Goal: Navigation & Orientation: Find specific page/section

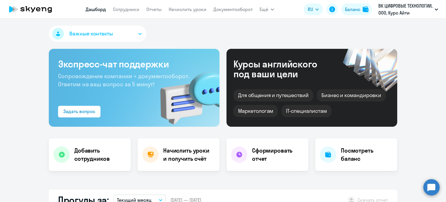
select select "30"
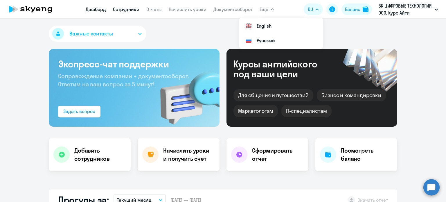
click at [123, 9] on link "Сотрудники" at bounding box center [126, 9] width 26 height 6
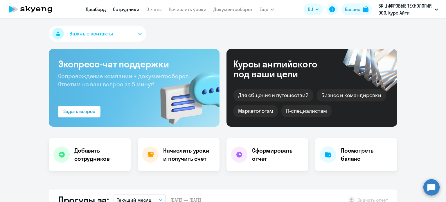
select select "30"
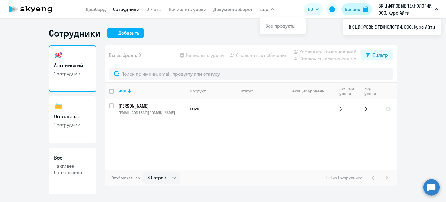
click at [356, 12] on div "Баланс" at bounding box center [352, 9] width 15 height 7
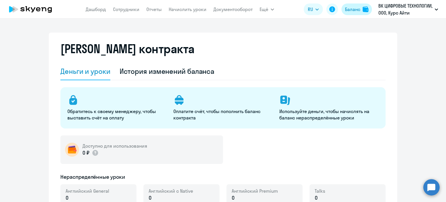
select select "english_adult_not_native_speaker"
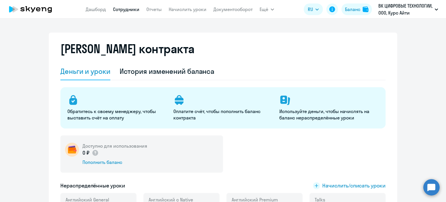
click at [123, 9] on link "Сотрудники" at bounding box center [126, 9] width 26 height 6
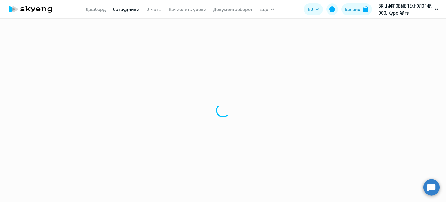
select select "30"
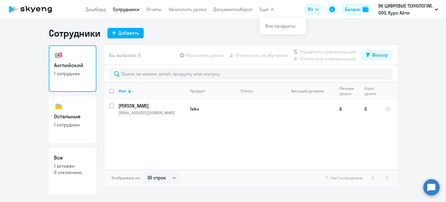
click at [266, 9] on span "Ещё" at bounding box center [263, 9] width 9 height 7
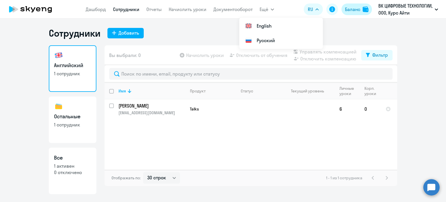
click at [354, 9] on div "Баланс" at bounding box center [352, 9] width 15 height 7
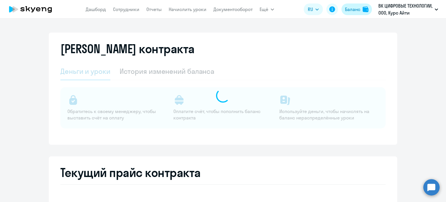
select select "english_adult_not_native_speaker"
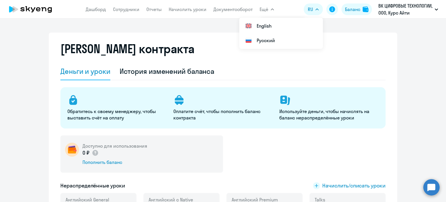
click at [161, 14] on nav "[PERSON_NAME] Отчеты Начислить уроки Документооборот" at bounding box center [169, 9] width 167 height 12
click at [155, 10] on link "Отчеты" at bounding box center [153, 9] width 15 height 6
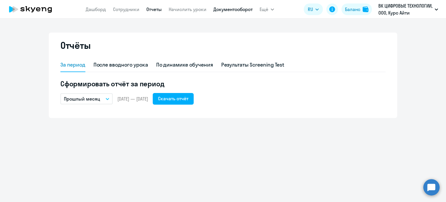
click at [235, 8] on link "Документооборот" at bounding box center [232, 9] width 39 height 6
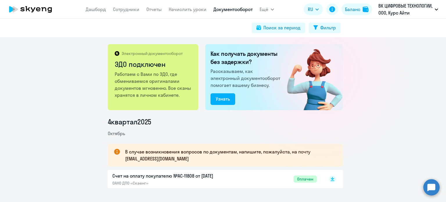
scroll to position [15, 0]
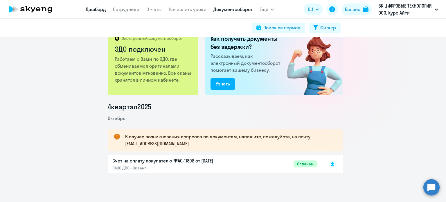
click at [96, 9] on link "Дашборд" at bounding box center [96, 9] width 20 height 6
select select "30"
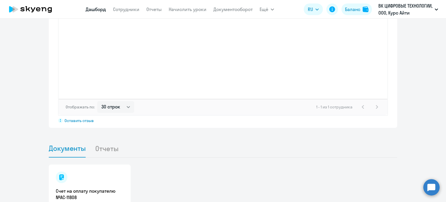
scroll to position [518, 0]
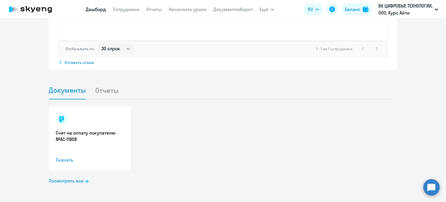
click at [110, 88] on li "Отчеты" at bounding box center [111, 90] width 33 height 18
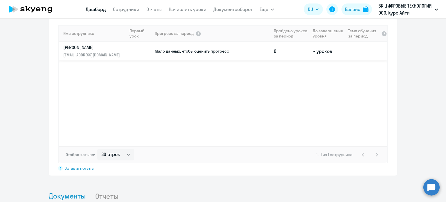
scroll to position [344, 0]
